Goal: Obtain resource: Download file/media

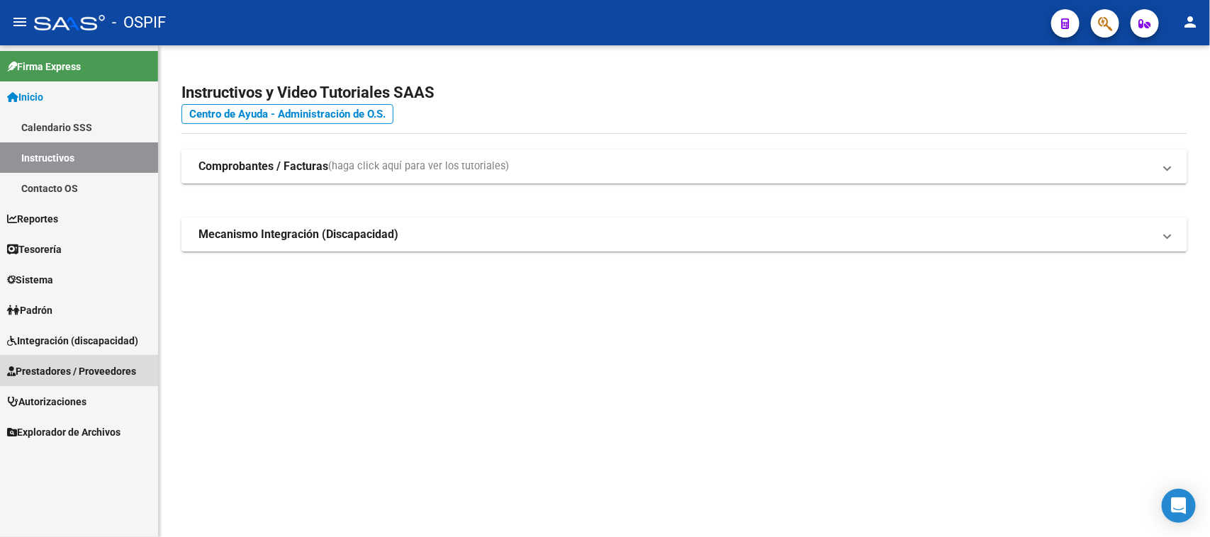
click at [107, 377] on span "Prestadores / Proveedores" at bounding box center [71, 372] width 129 height 16
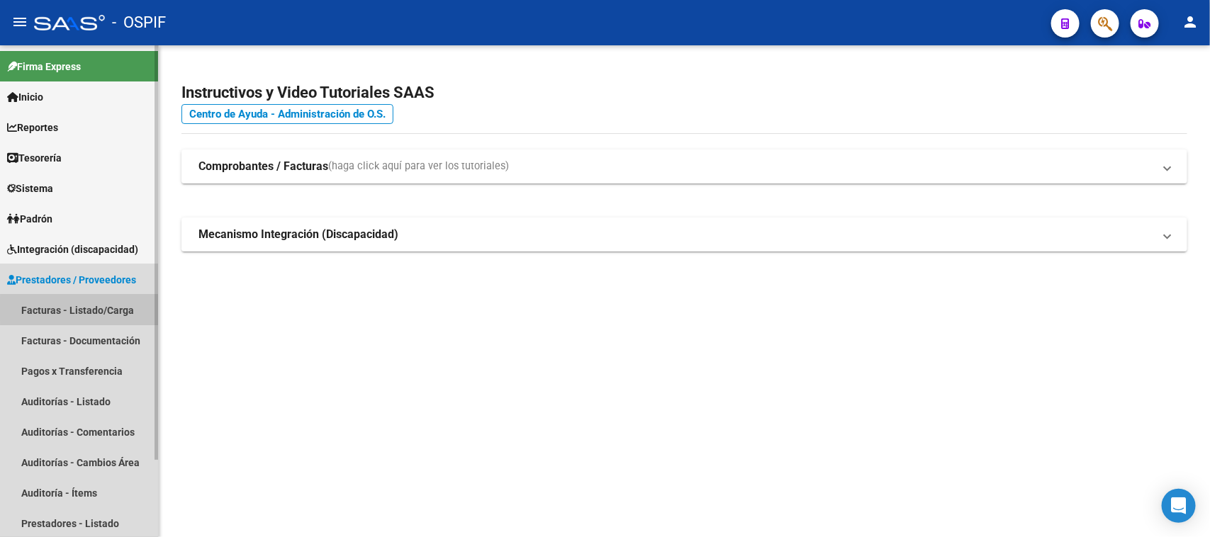
click at [112, 309] on link "Facturas - Listado/Carga" at bounding box center [79, 310] width 158 height 30
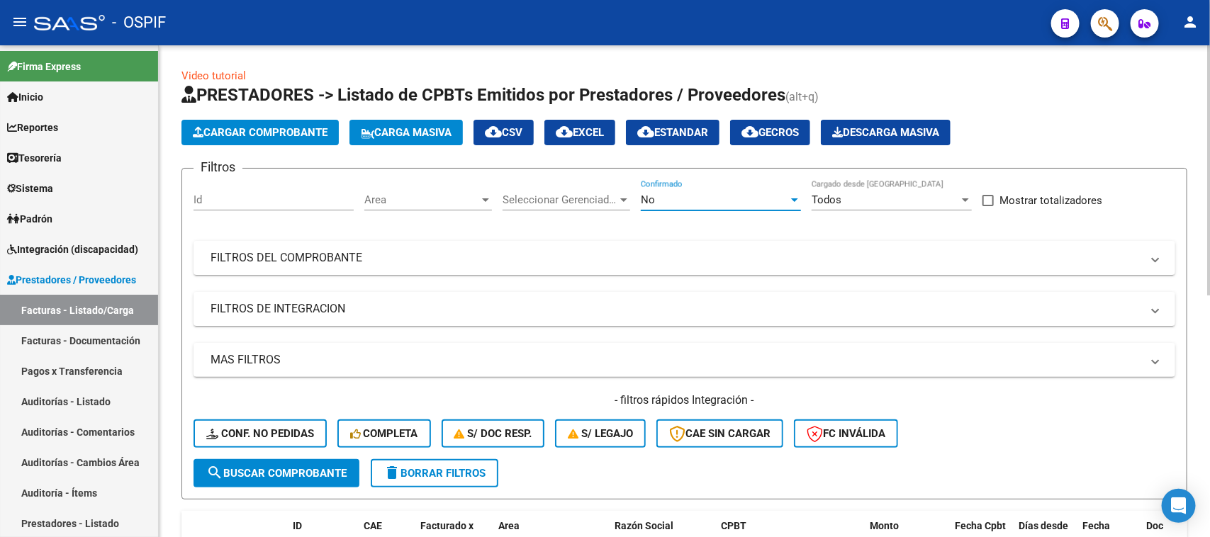
click at [796, 202] on div at bounding box center [794, 199] width 13 height 11
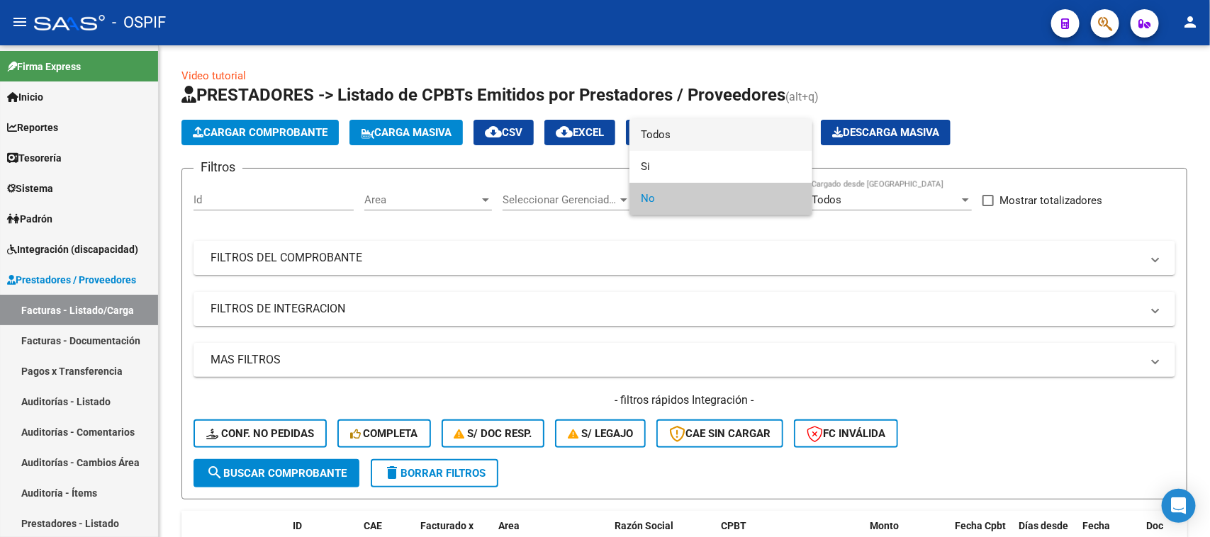
click at [717, 140] on span "Todos" at bounding box center [721, 135] width 160 height 32
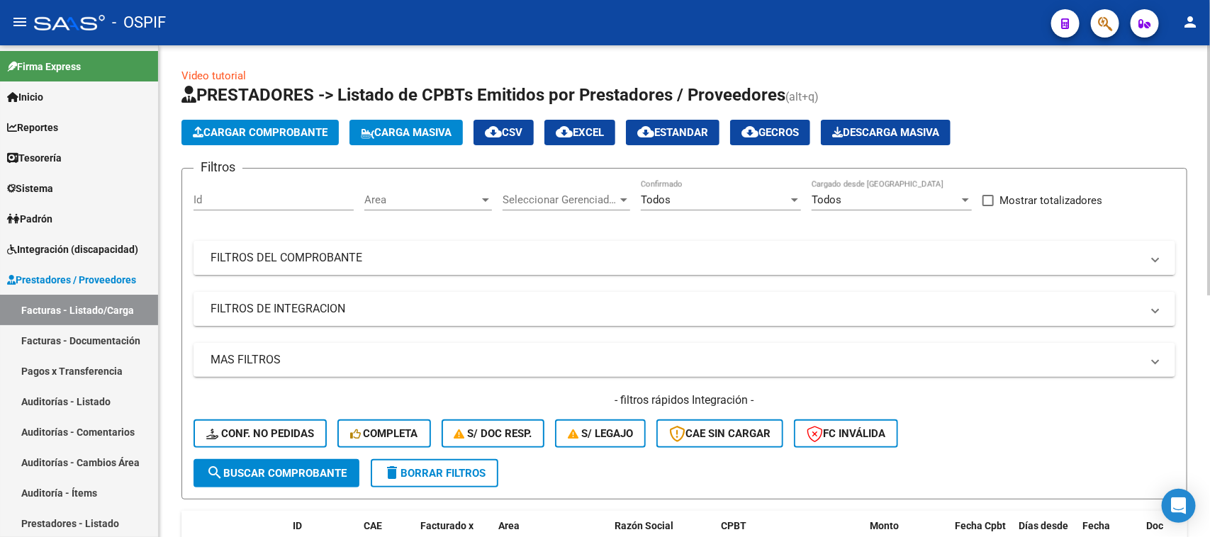
click at [365, 253] on mat-panel-title "FILTROS DEL COMPROBANTE" at bounding box center [676, 258] width 931 height 16
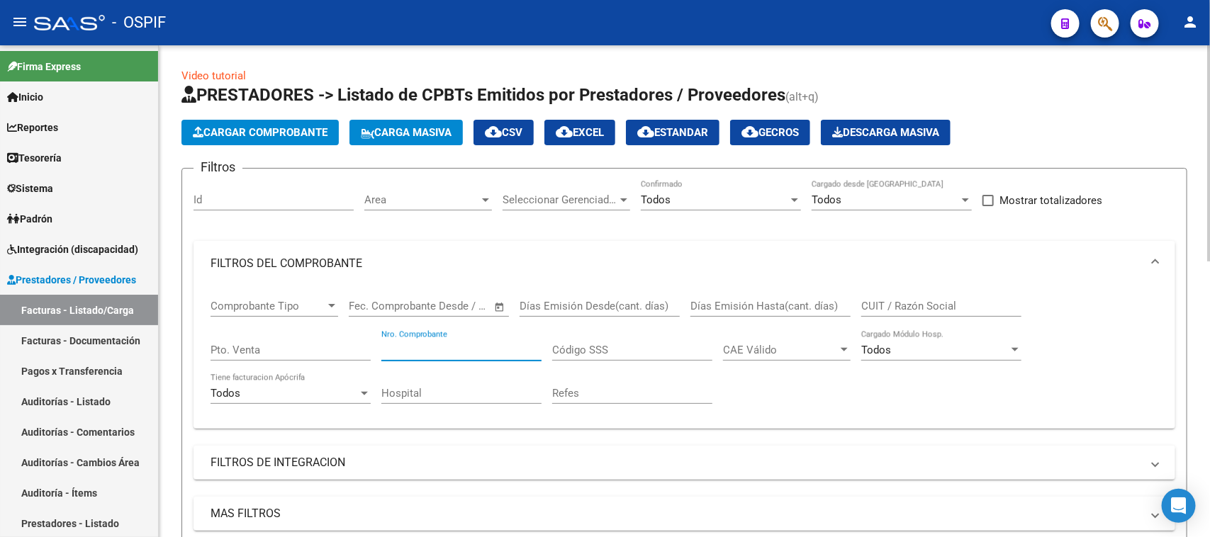
click at [489, 344] on input "Nro. Comprobante" at bounding box center [461, 350] width 160 height 13
type input "672"
click at [1157, 256] on span at bounding box center [1156, 264] width 6 height 16
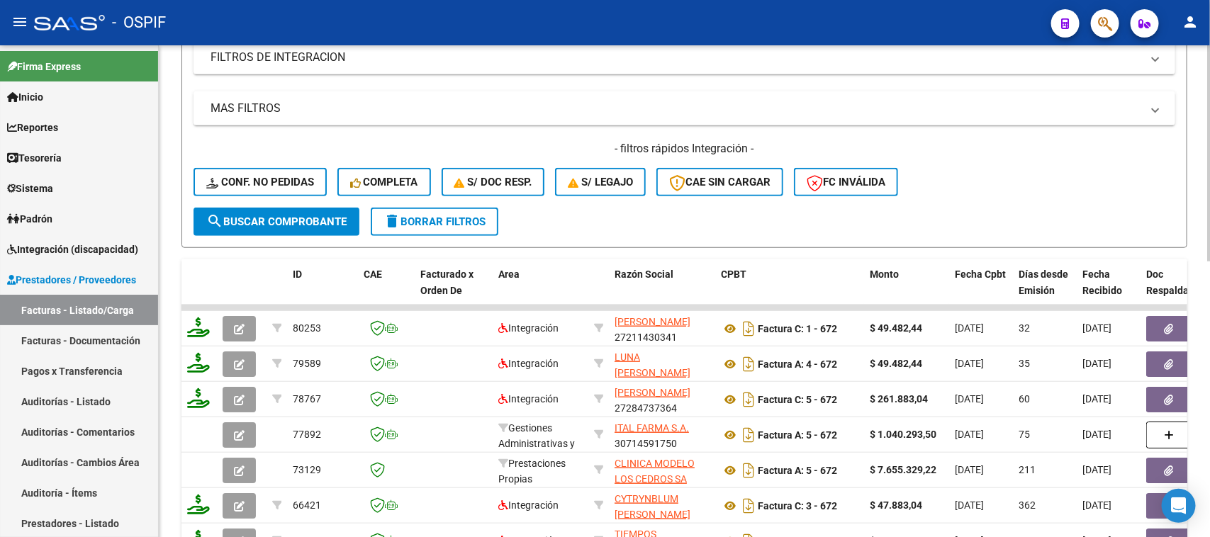
click at [1156, 406] on div "Video tutorial PRESTADORES -> Listado de CPBTs Emitidos por Prestadores / Prove…" at bounding box center [686, 196] width 1055 height 1112
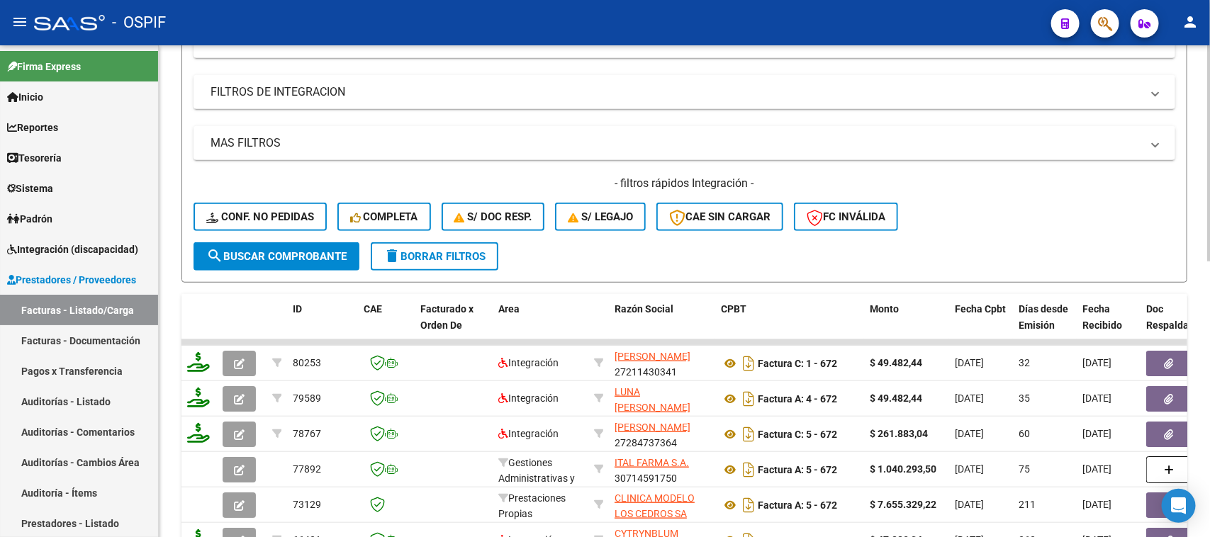
scroll to position [629, 0]
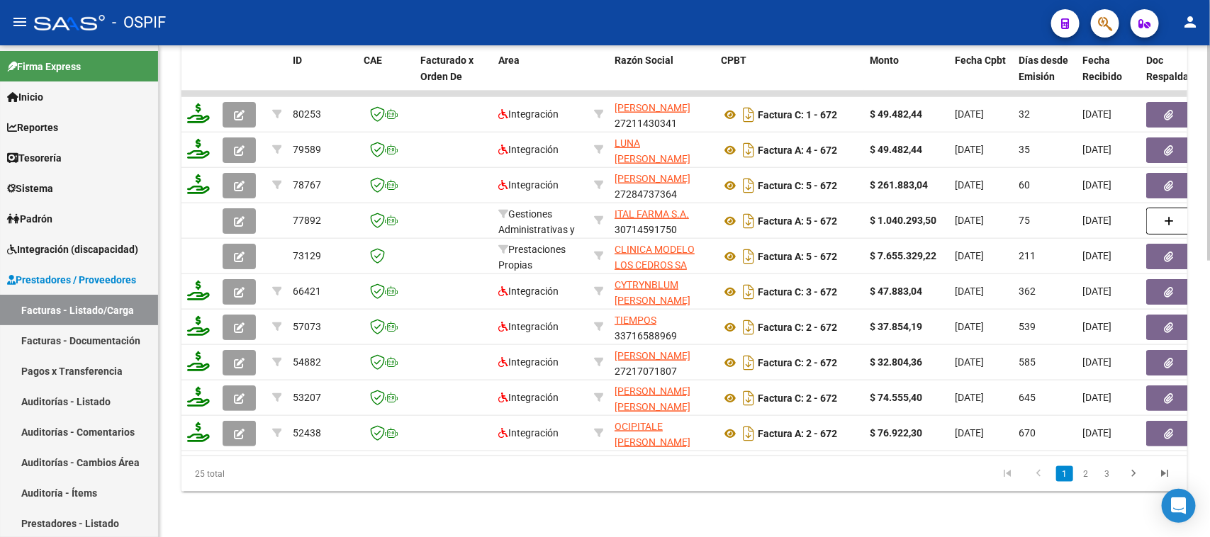
click at [1082, 475] on link "2" at bounding box center [1086, 474] width 17 height 16
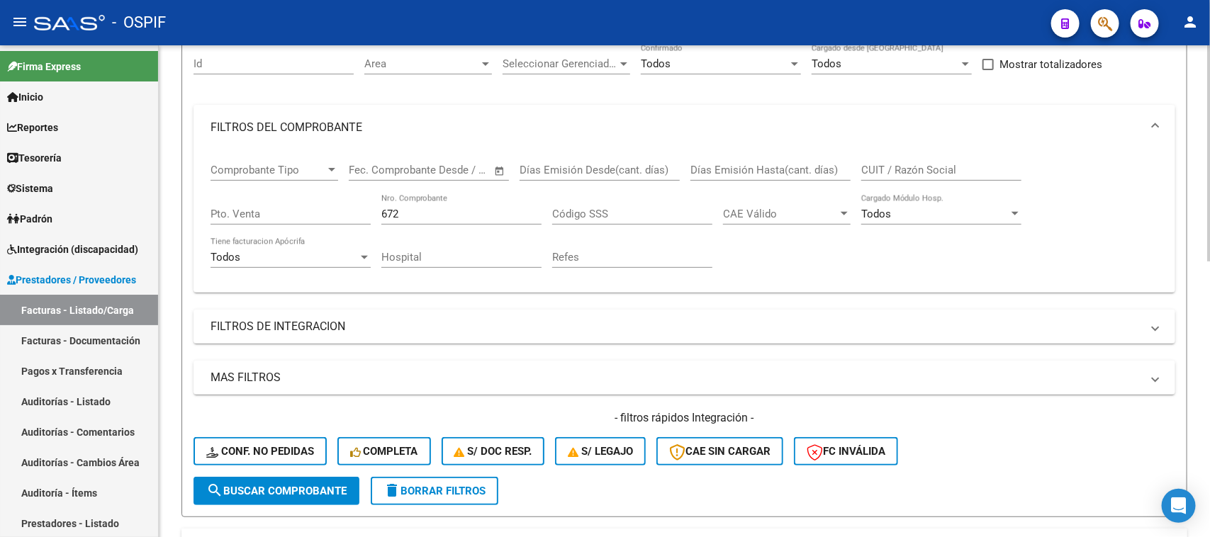
scroll to position [0, 0]
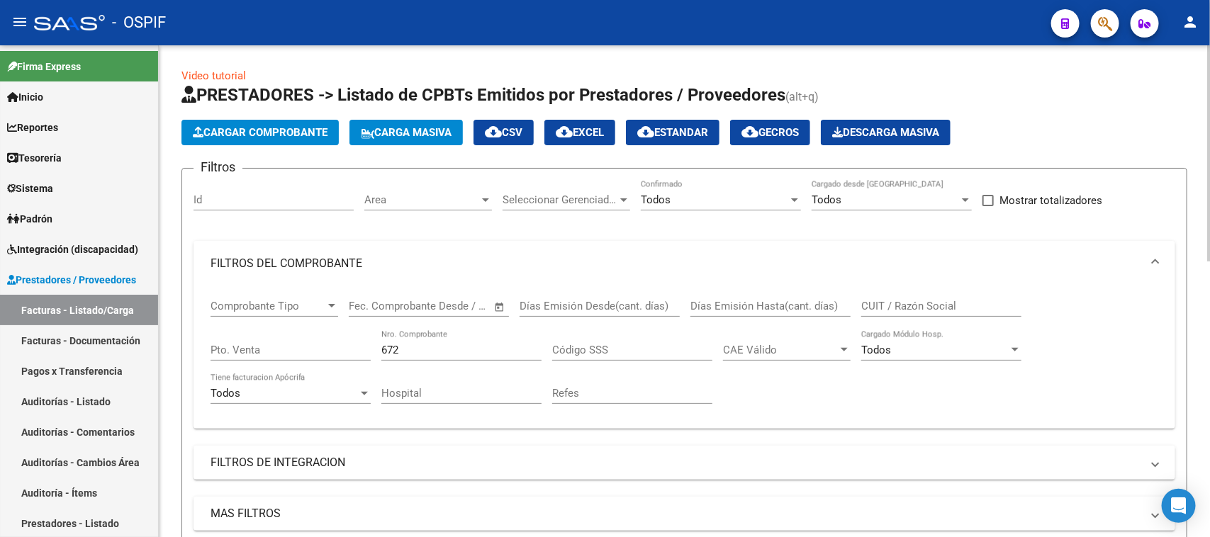
click at [1209, 43] on div "menu - OSPIF person Firma Express Inicio Calendario SSS Instructivos Contacto O…" at bounding box center [605, 268] width 1210 height 537
click at [976, 300] on input "CUIT / Razón Social" at bounding box center [941, 306] width 160 height 13
type input "CEDROS"
click at [1153, 256] on span at bounding box center [1156, 264] width 6 height 16
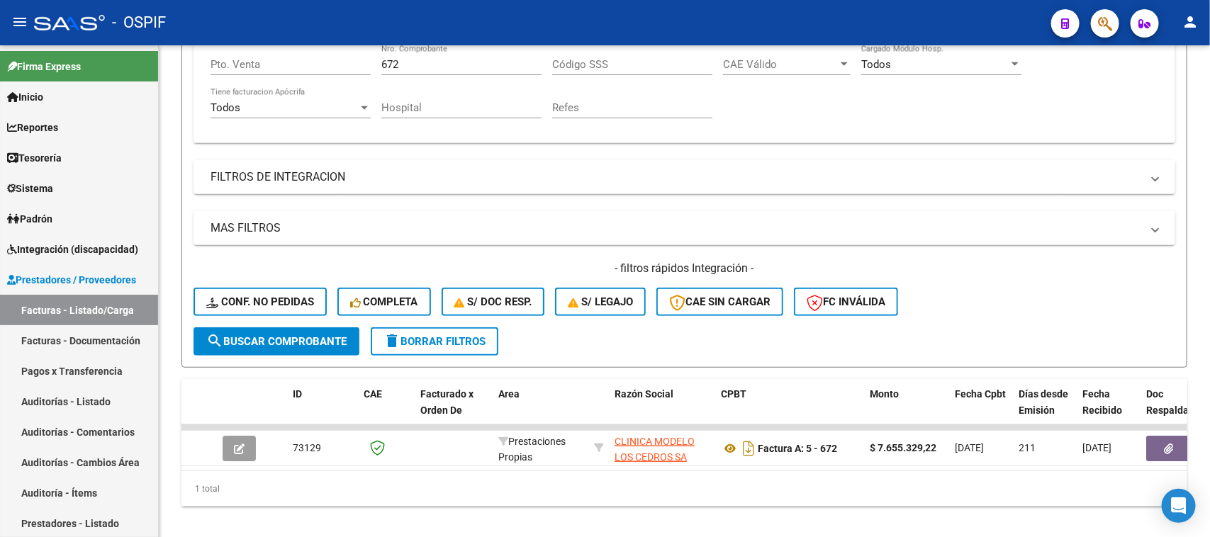
scroll to position [310, 0]
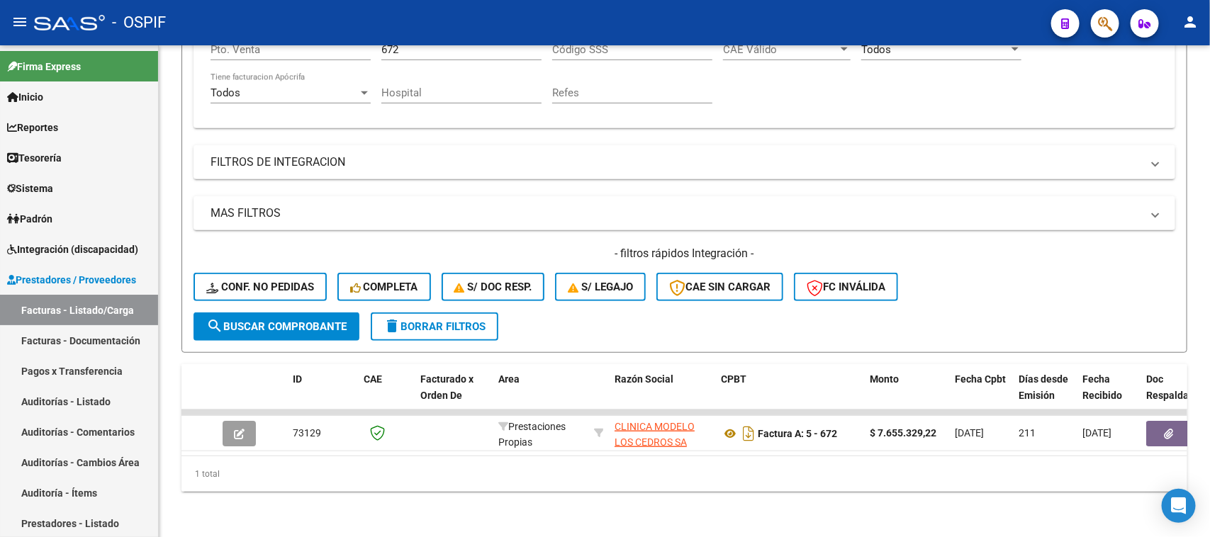
click at [1189, 471] on div "Video tutorial PRESTADORES -> Listado de CPBTs Emitidos por Prestadores / Prove…" at bounding box center [686, 141] width 1055 height 793
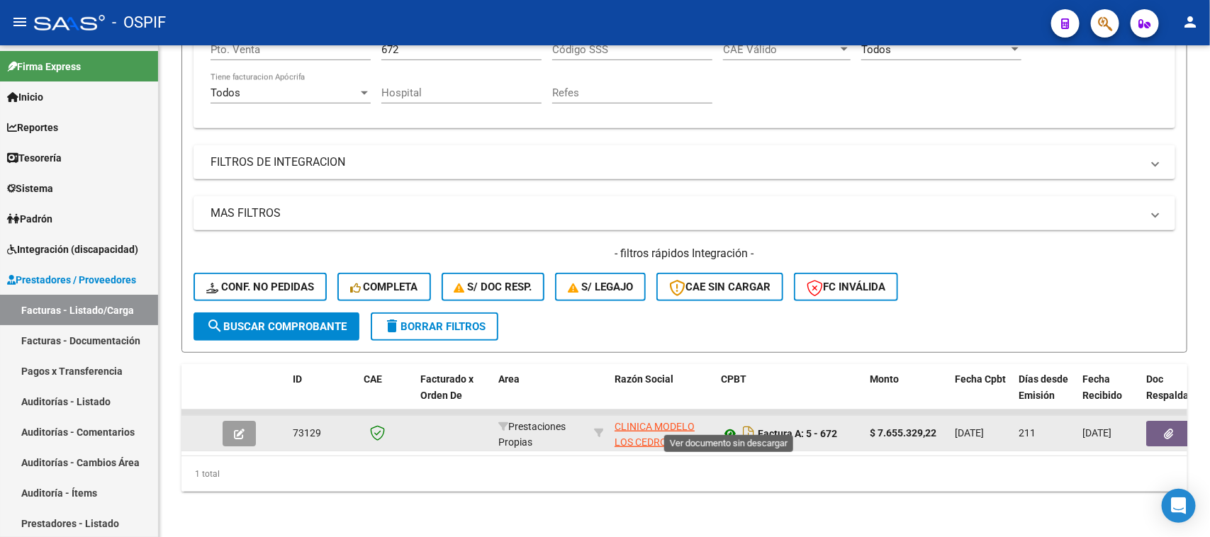
click at [724, 425] on icon at bounding box center [730, 433] width 18 height 17
